Goal: Task Accomplishment & Management: Use online tool/utility

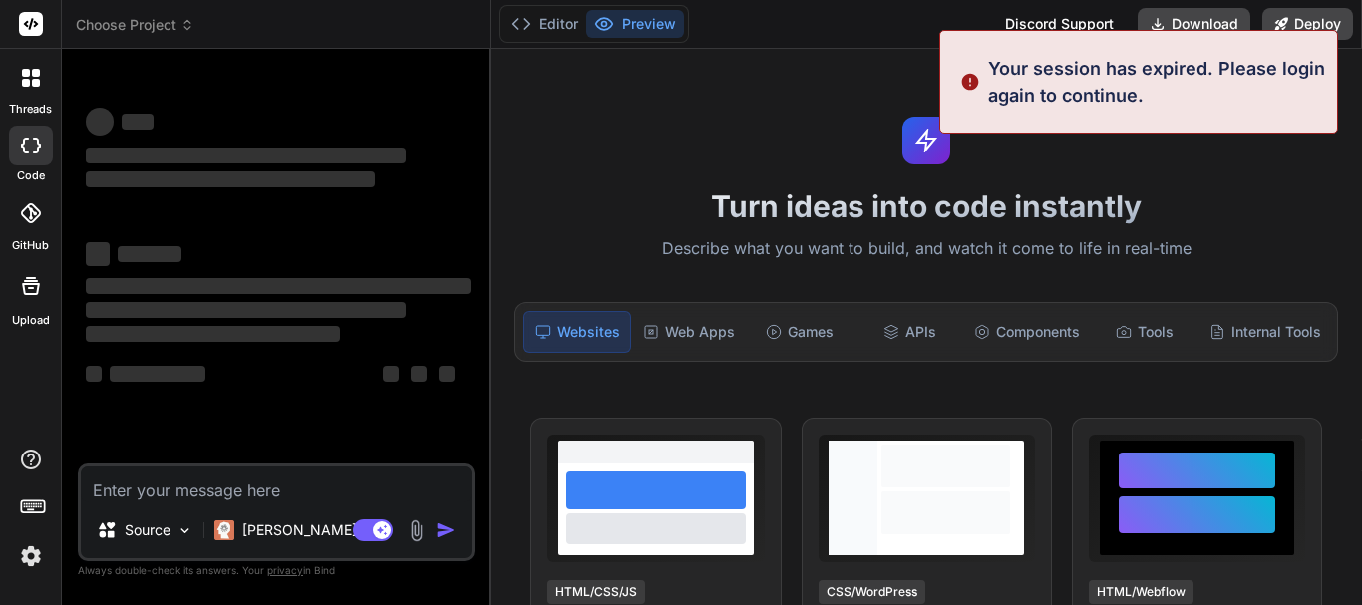
scroll to position [100, 0]
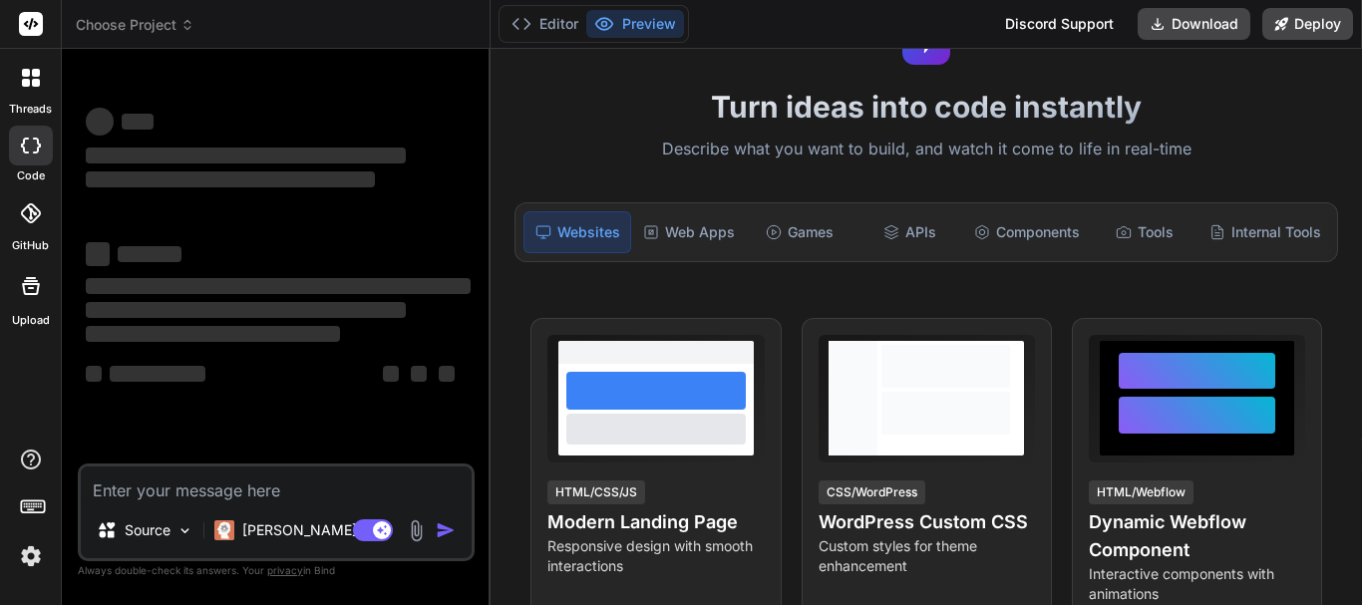
click at [794, 237] on div "Games" at bounding box center [800, 232] width 106 height 42
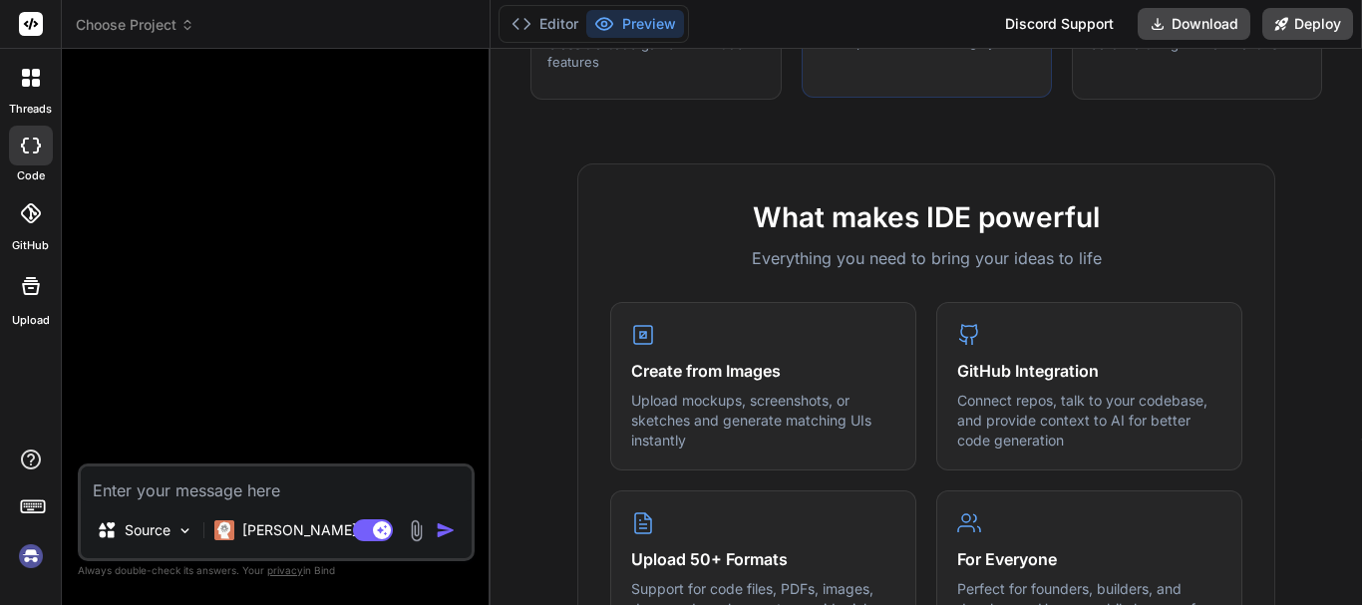
scroll to position [299, 0]
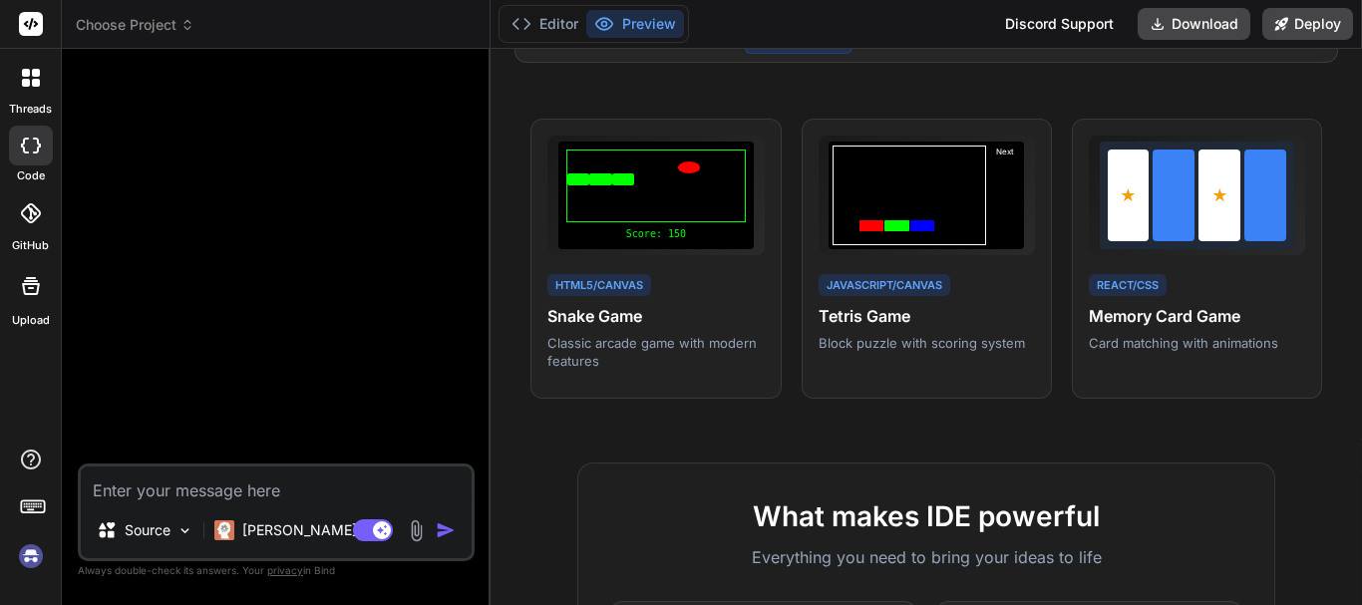
click at [30, 560] on img at bounding box center [31, 557] width 34 height 34
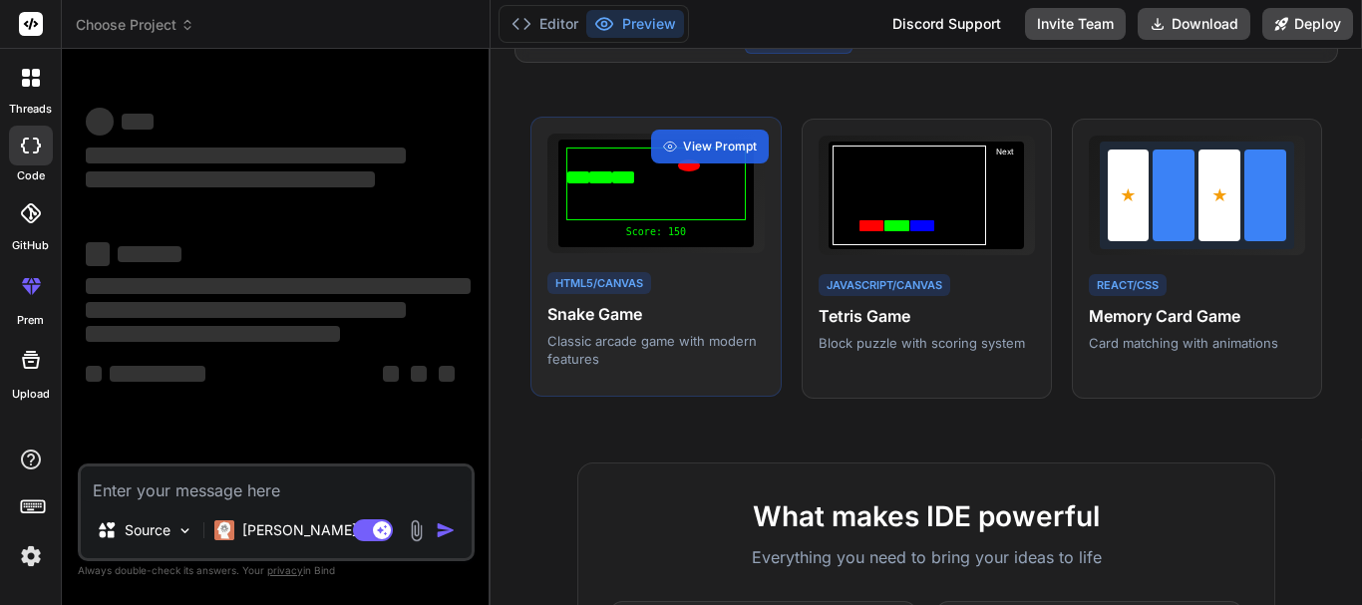
type textarea "x"
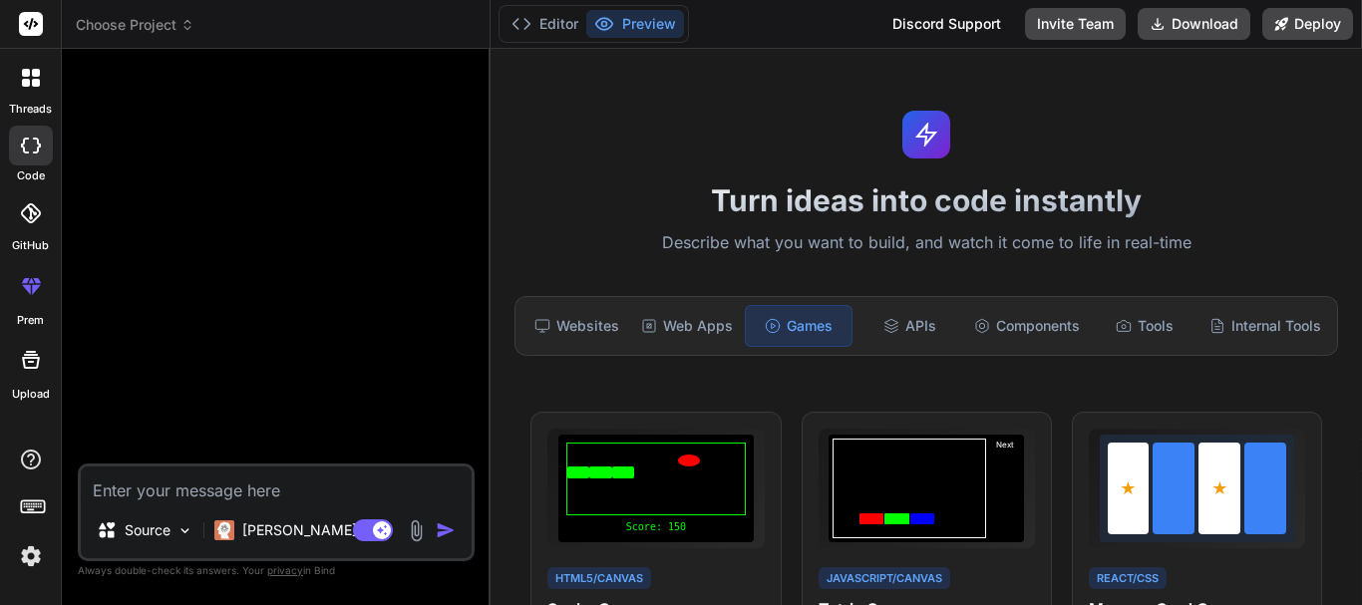
scroll to position [0, 0]
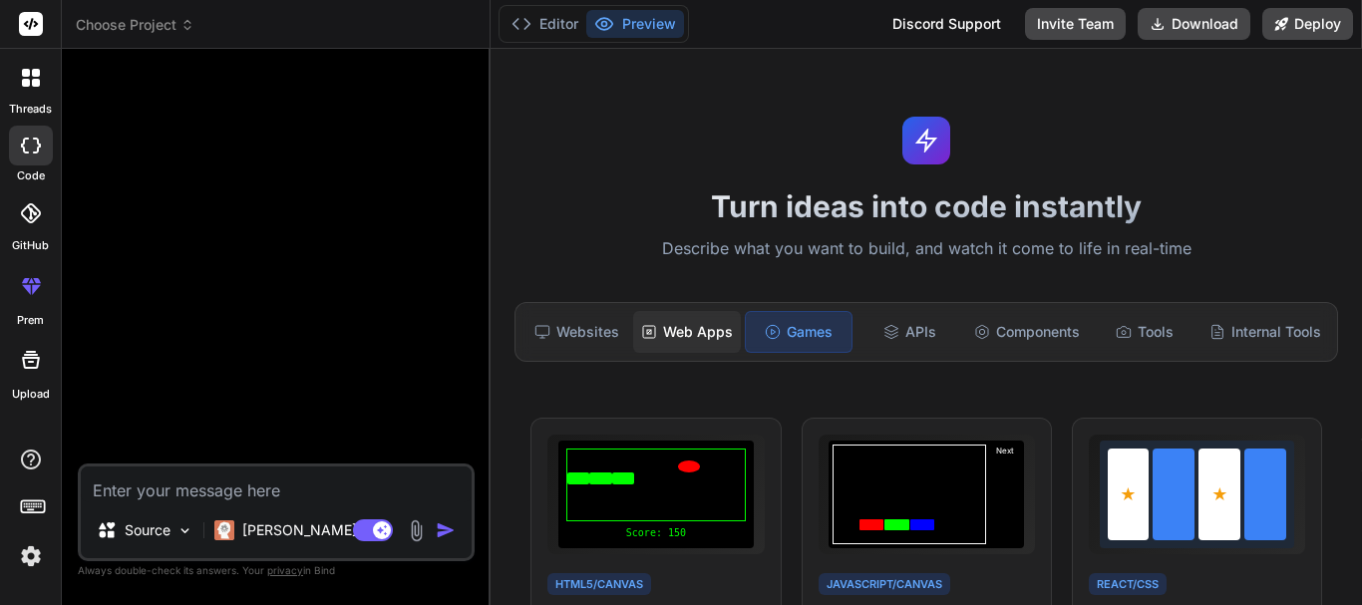
click at [675, 332] on div "Web Apps" at bounding box center [687, 332] width 108 height 42
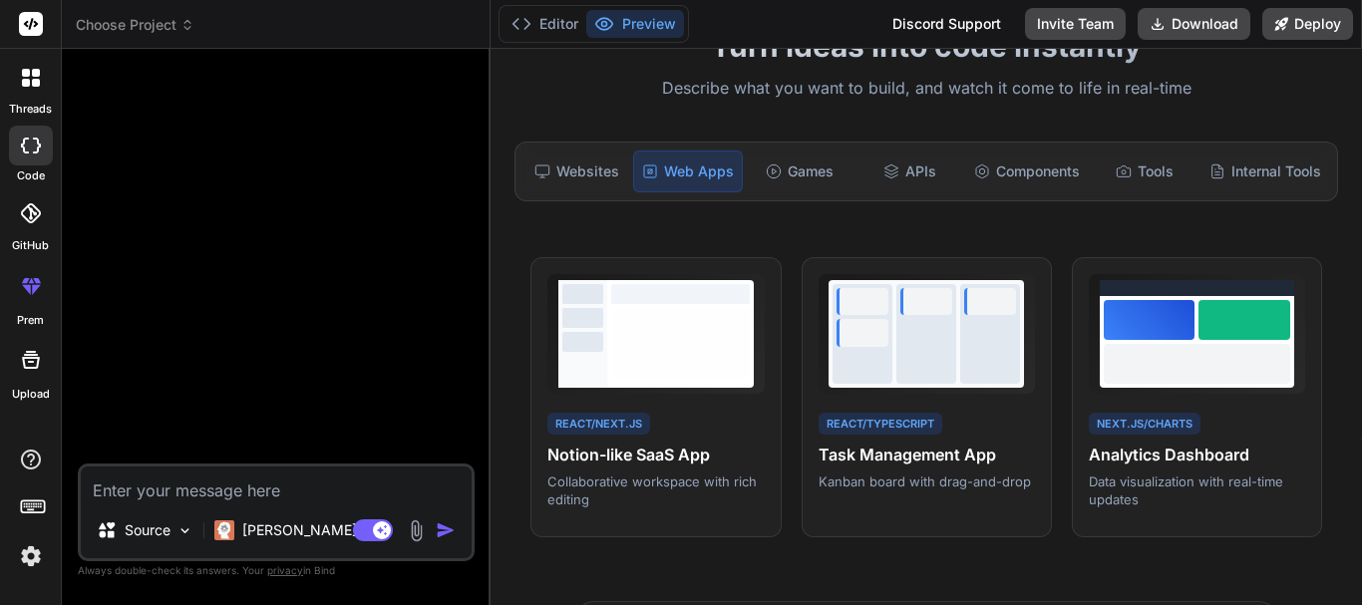
scroll to position [126, 0]
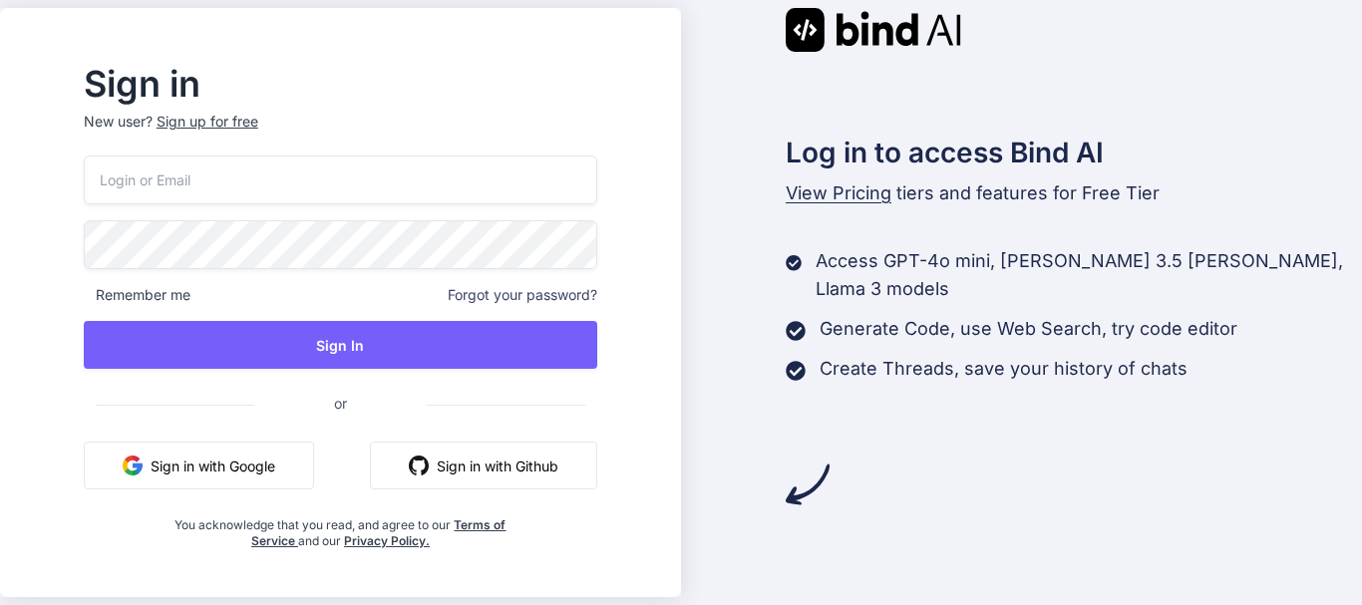
click at [204, 471] on button "Sign in with Google" at bounding box center [199, 466] width 230 height 48
